Goal: Task Accomplishment & Management: Manage account settings

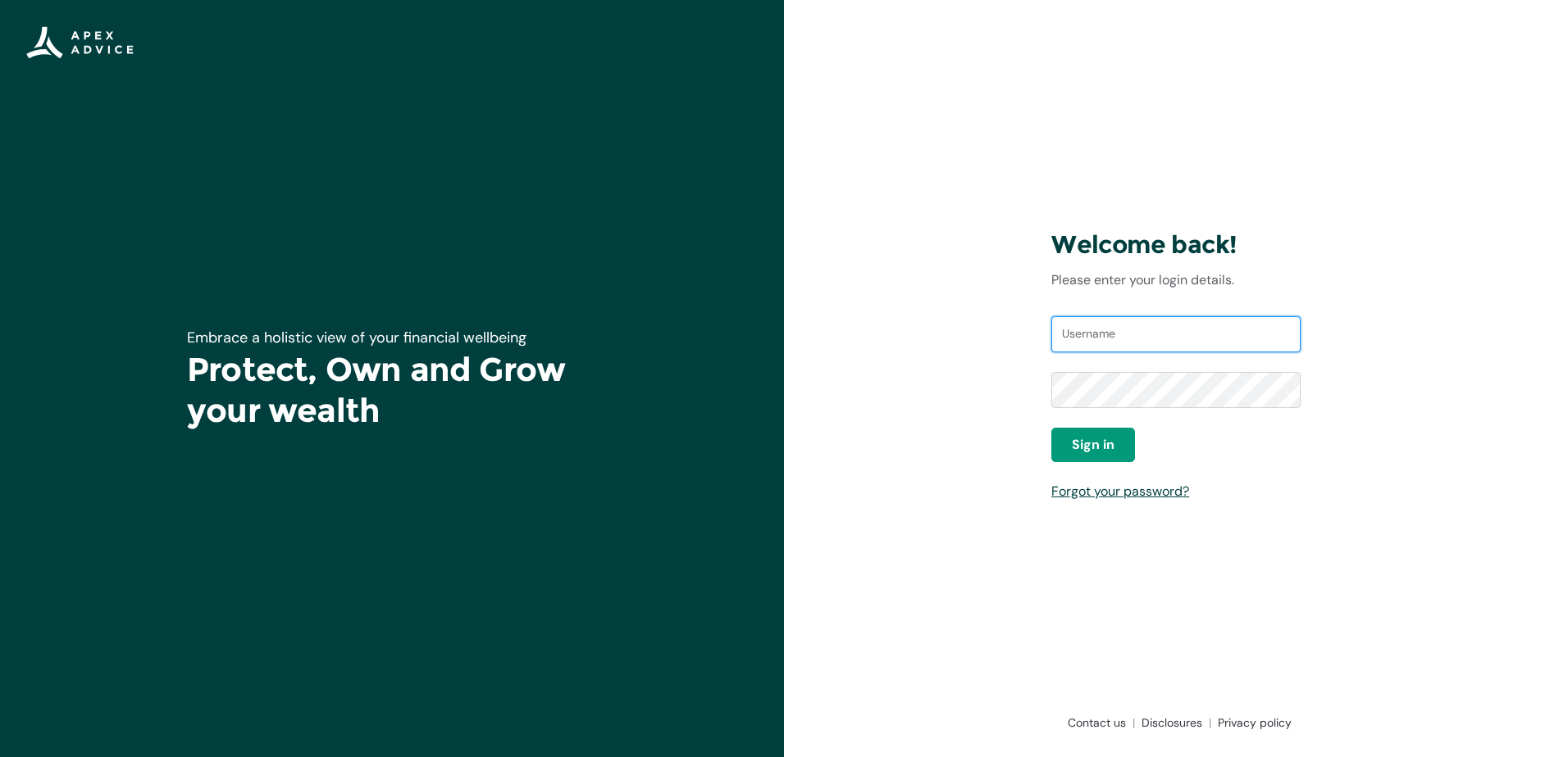
click at [1114, 339] on input "Username" at bounding box center [1176, 334] width 250 height 36
type input "[EMAIL_ADDRESS][DOMAIN_NAME]"
click at [1110, 456] on button "Sign in" at bounding box center [1093, 445] width 84 height 34
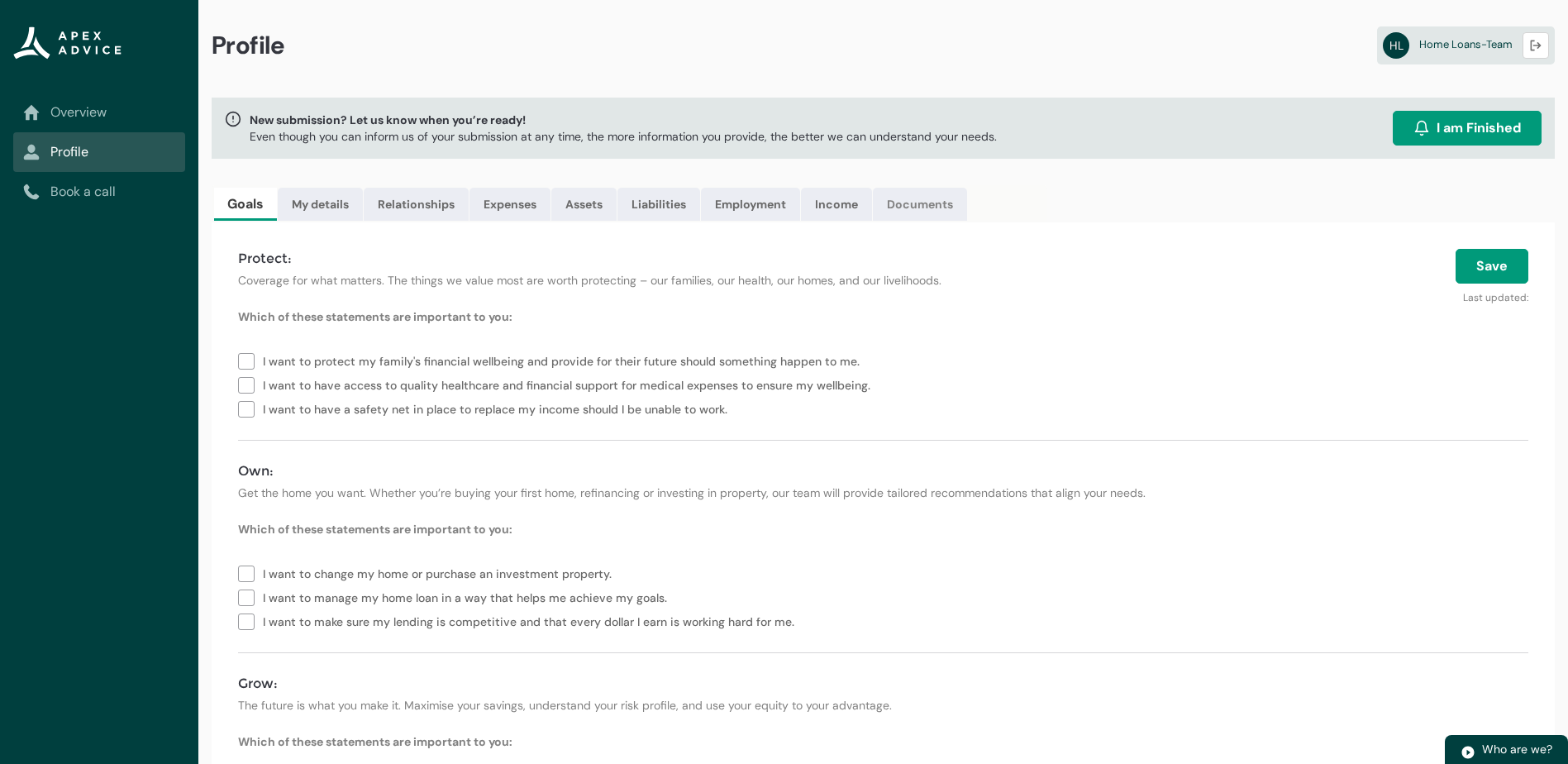
click at [910, 205] on link "Documents" at bounding box center [920, 204] width 94 height 33
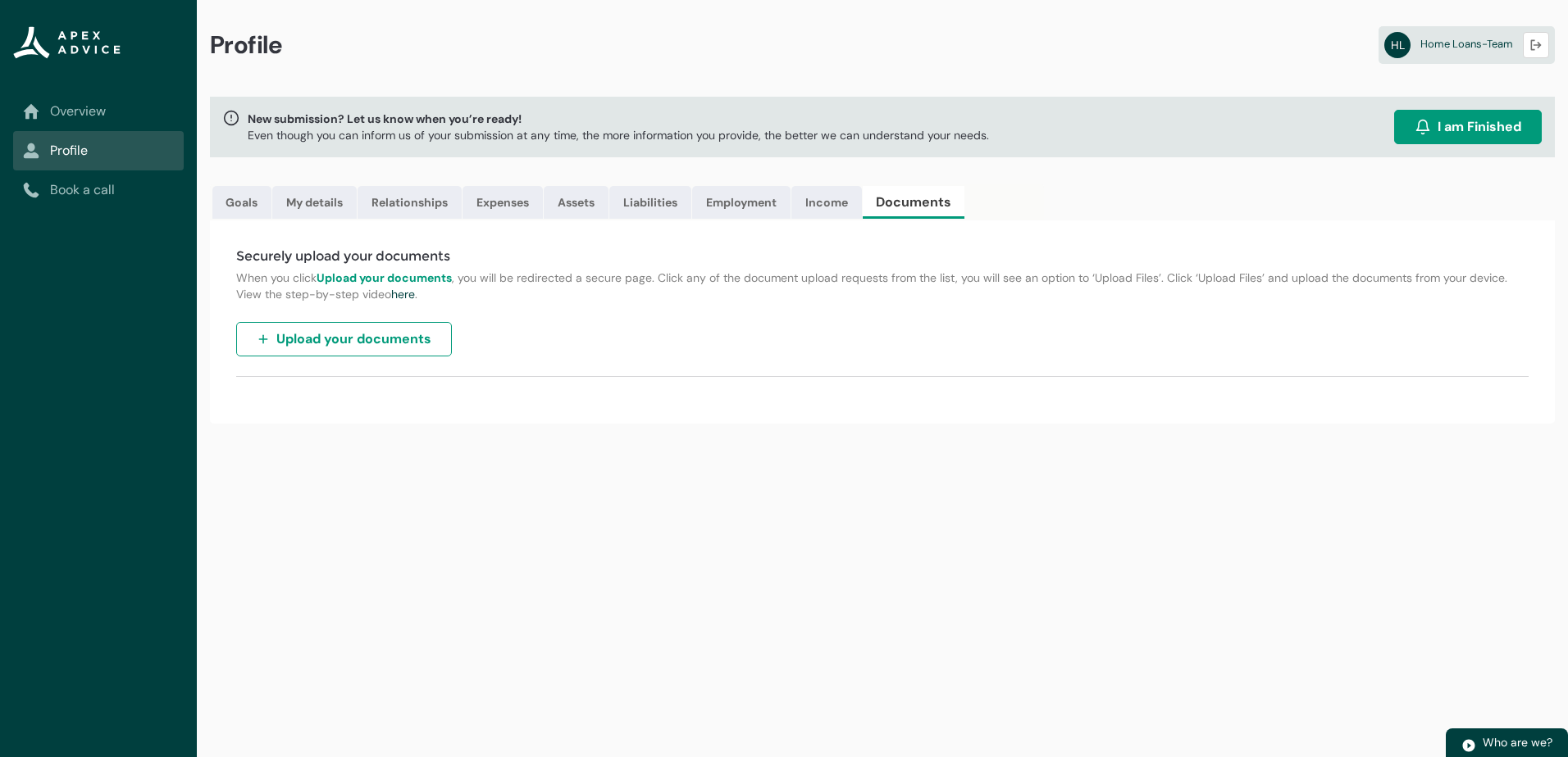
click at [343, 349] on button "Upload your documents" at bounding box center [344, 339] width 215 height 34
click at [228, 203] on link "Goals" at bounding box center [241, 202] width 59 height 32
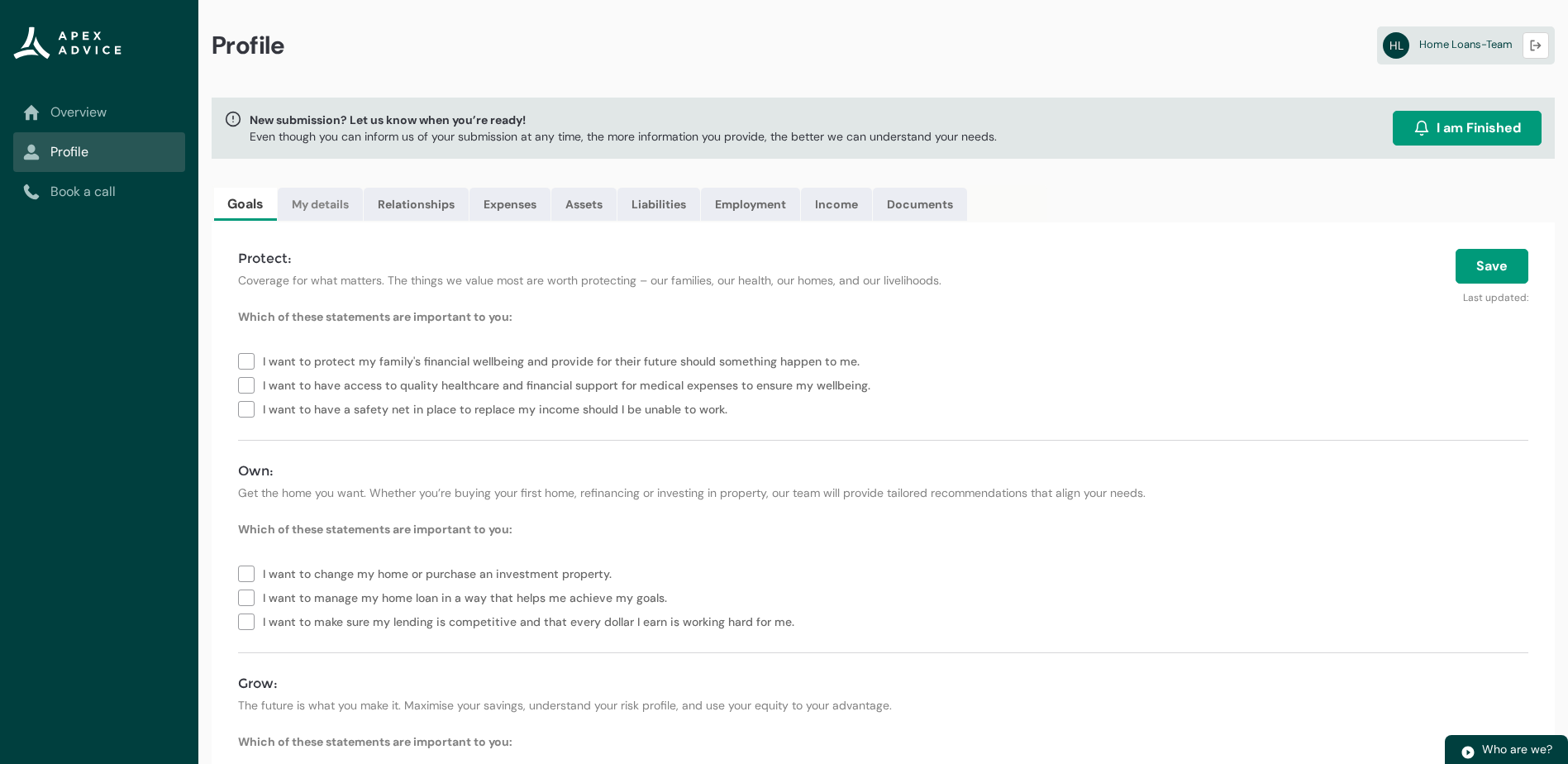
click at [314, 210] on link "My details" at bounding box center [320, 204] width 85 height 33
